Goal: Information Seeking & Learning: Learn about a topic

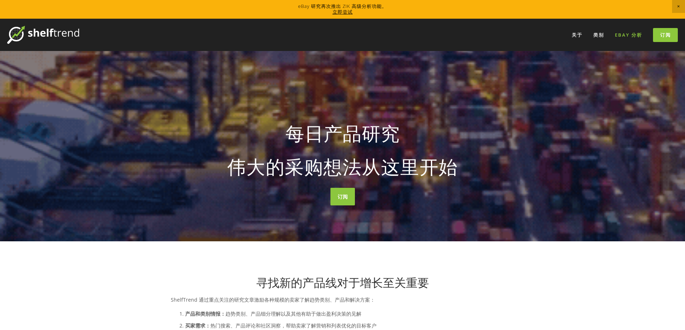
click at [626, 34] on font "eBay 分析" at bounding box center [628, 35] width 27 height 6
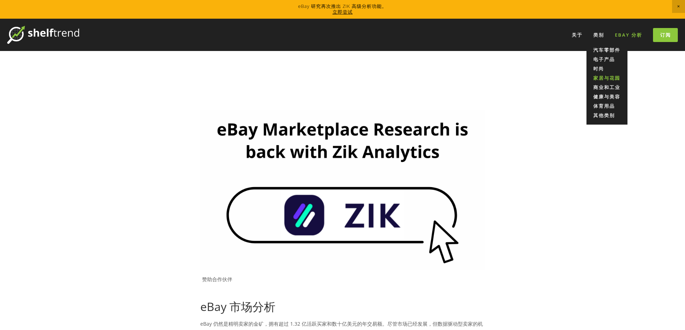
drag, startPoint x: 597, startPoint y: 35, endPoint x: 594, endPoint y: 78, distance: 42.9
click at [598, 34] on font "类别" at bounding box center [598, 35] width 11 height 6
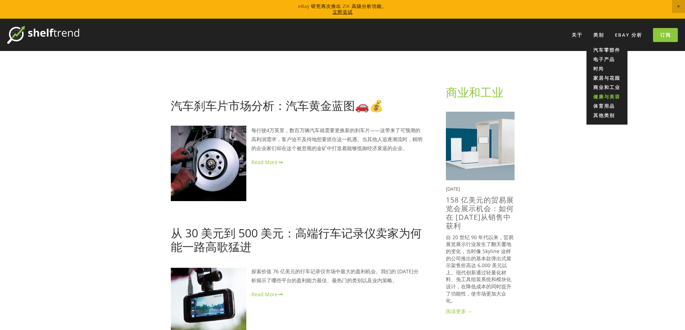
click at [609, 97] on font "健康与美容" at bounding box center [606, 96] width 27 height 6
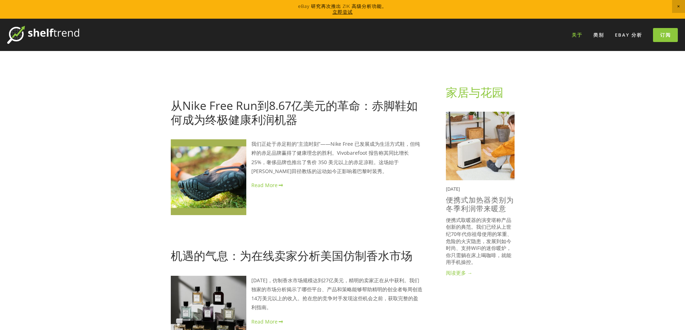
click at [577, 36] on font "关于" at bounding box center [576, 35] width 11 height 6
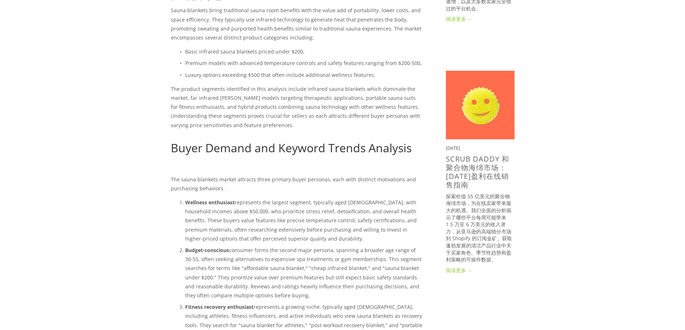
scroll to position [575, 0]
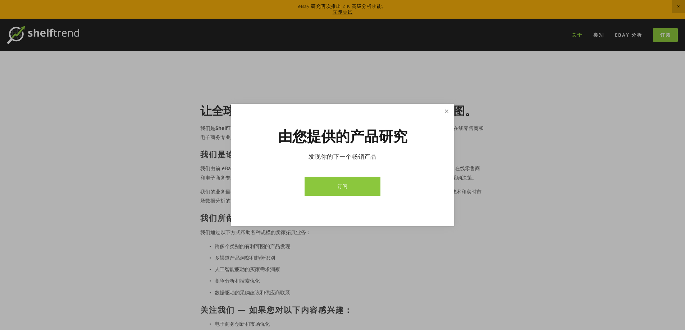
click at [444, 114] on link "关闭" at bounding box center [446, 111] width 13 height 13
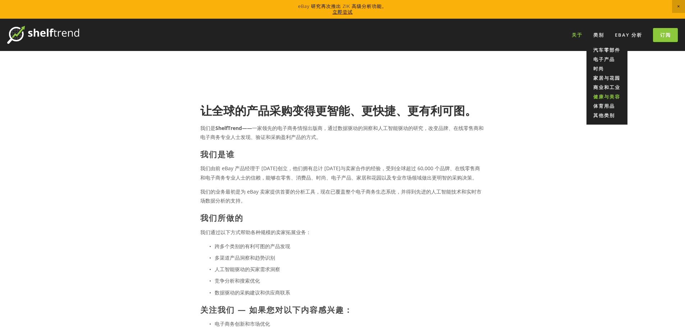
click at [602, 96] on font "健康与美容" at bounding box center [606, 96] width 27 height 6
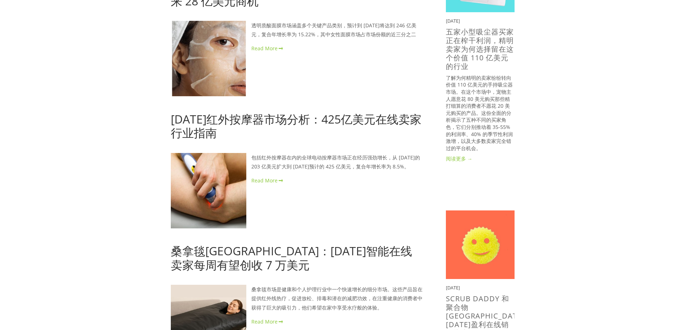
scroll to position [444, 0]
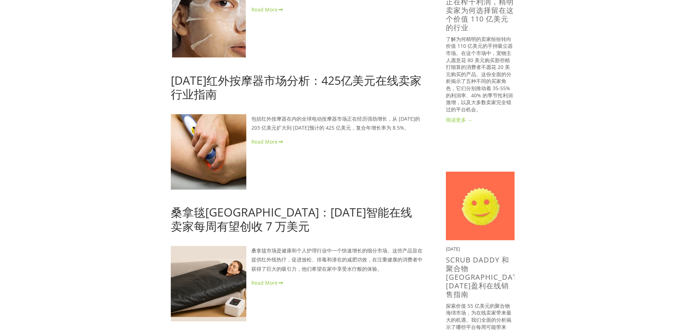
click at [272, 138] on link at bounding box center [297, 141] width 252 height 9
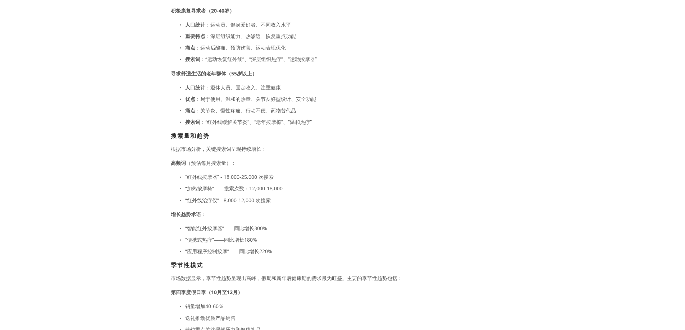
scroll to position [1540, 0]
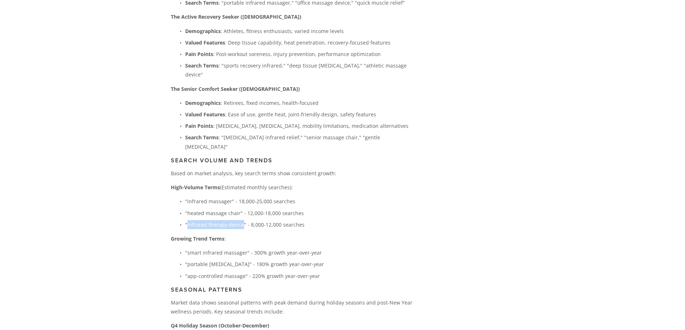
drag, startPoint x: 187, startPoint y: 208, endPoint x: 241, endPoint y: 204, distance: 53.7
click at [241, 220] on p ""infrared therapy device" - 8,000-12,000 searches" at bounding box center [304, 224] width 238 height 9
copy p "infrared therapy device"
click at [115, 212] on div "About Categories Auto Parts Electronics Fashion Home & Garden" at bounding box center [342, 131] width 674 height 3295
copy p "infrared massager"
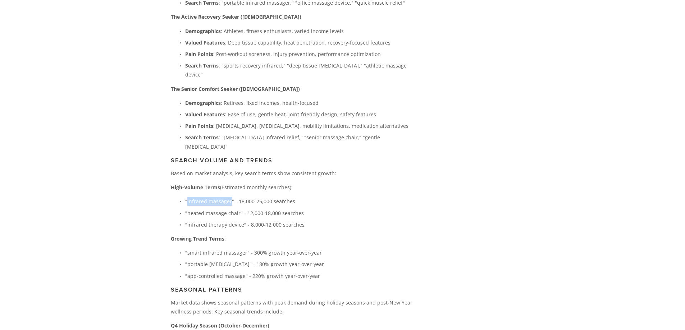
drag, startPoint x: 230, startPoint y: 182, endPoint x: 187, endPoint y: 186, distance: 42.6
click at [187, 197] on p ""infrared massager" - 18,000-25,000 searches" at bounding box center [304, 201] width 238 height 9
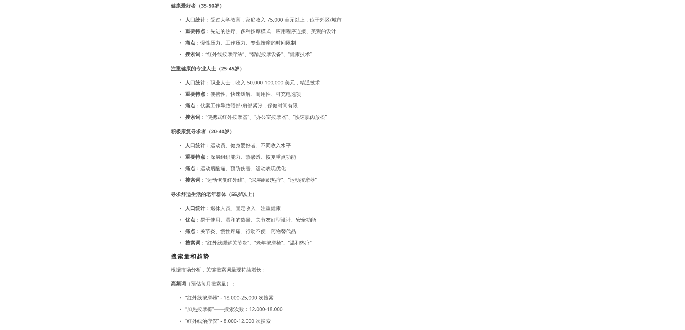
scroll to position [1006, 0]
